Goal: Find specific page/section: Find specific page/section

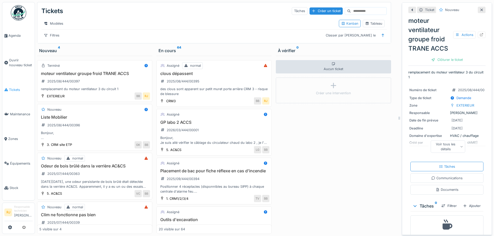
click at [11, 90] on span "Tickets" at bounding box center [21, 89] width 24 height 5
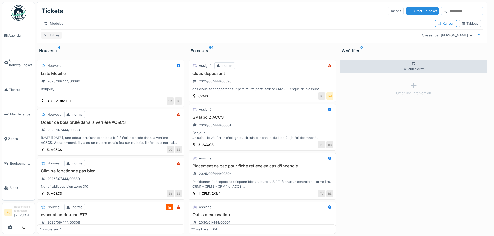
click at [58, 37] on div "Filtres" at bounding box center [51, 35] width 20 height 7
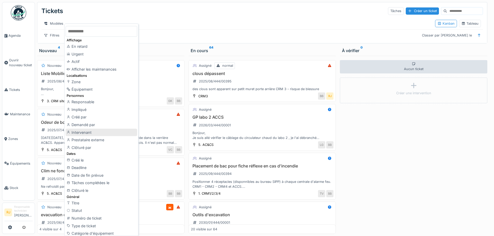
click at [94, 131] on div "Intervenant" at bounding box center [101, 133] width 71 height 8
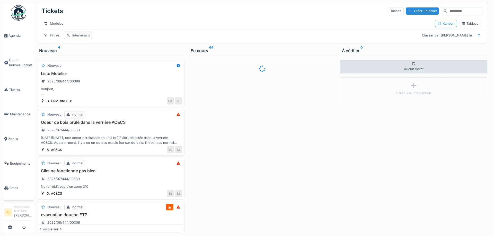
click at [81, 34] on div "Intervenant" at bounding box center [80, 35] width 17 height 5
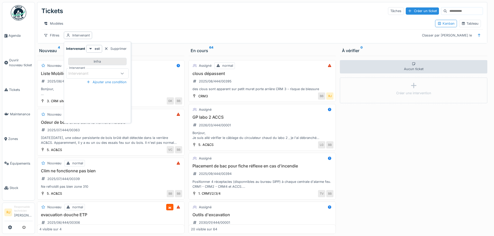
click at [96, 62] on div "Infra" at bounding box center [97, 61] width 7 height 5
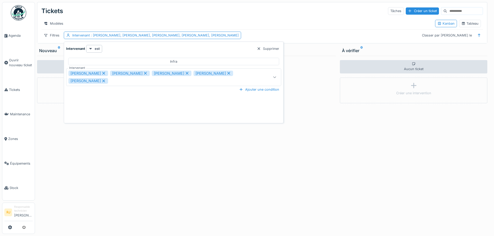
click at [101, 82] on icon at bounding box center [103, 81] width 5 height 4
click at [143, 72] on icon at bounding box center [145, 73] width 5 height 4
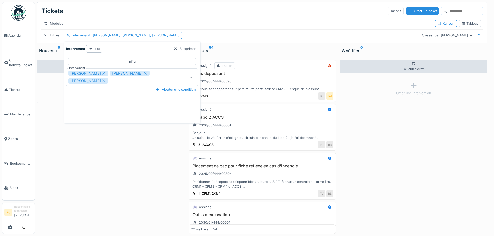
click at [143, 73] on icon at bounding box center [145, 73] width 5 height 4
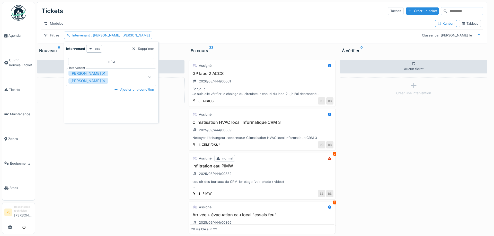
click at [103, 81] on icon at bounding box center [103, 81] width 5 height 4
type input "*****"
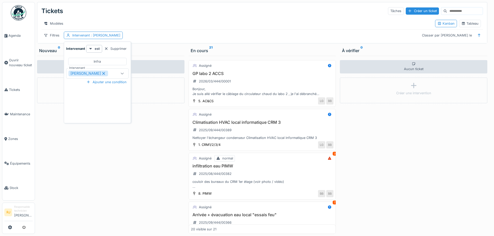
click at [195, 30] on div "Tickets Tâches Créer un ticket Modèles Kanban Tableau Filtres Intervenant : Ron…" at bounding box center [261, 22] width 449 height 41
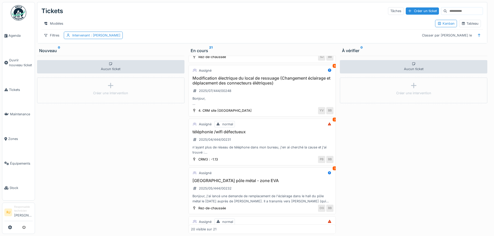
scroll to position [393, 0]
